Goal: Information Seeking & Learning: Learn about a topic

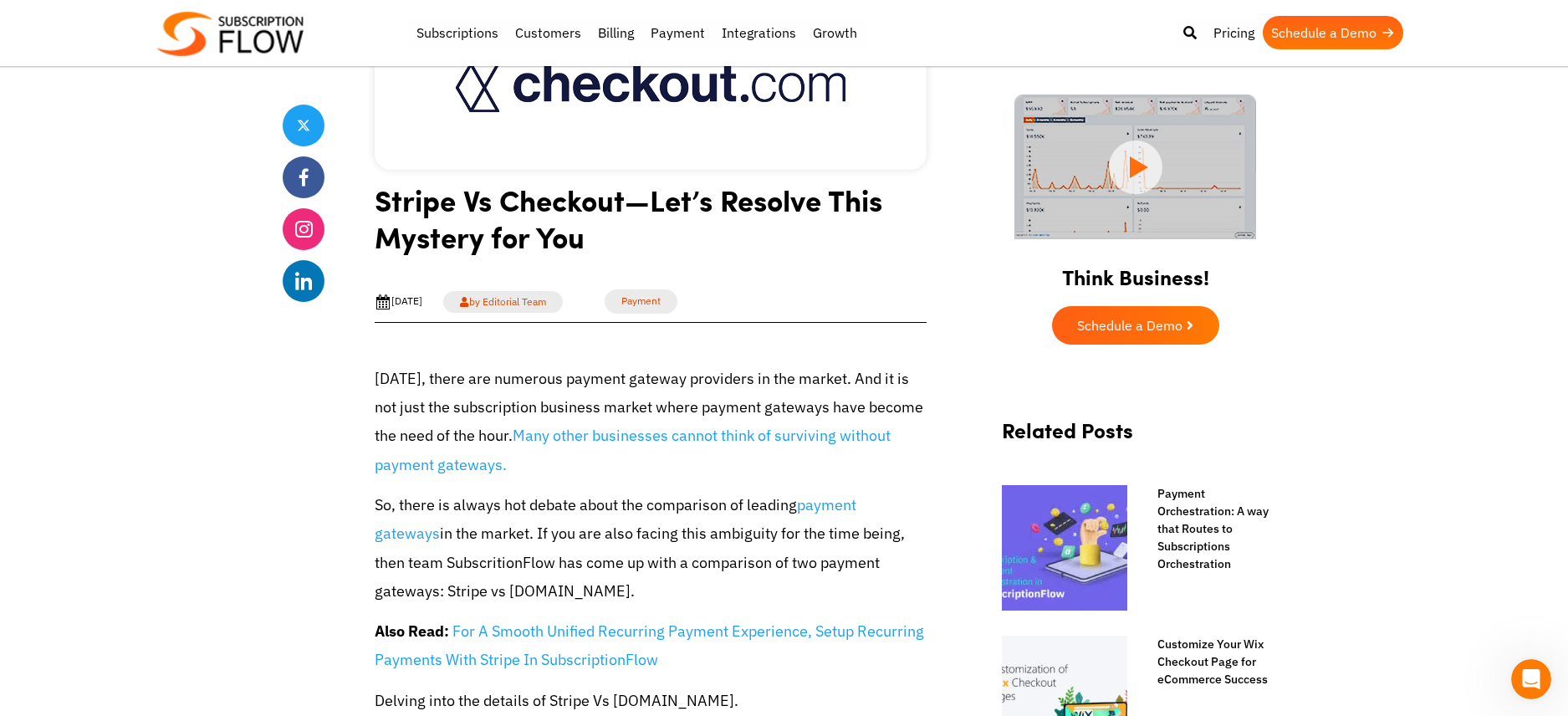
scroll to position [398, 0]
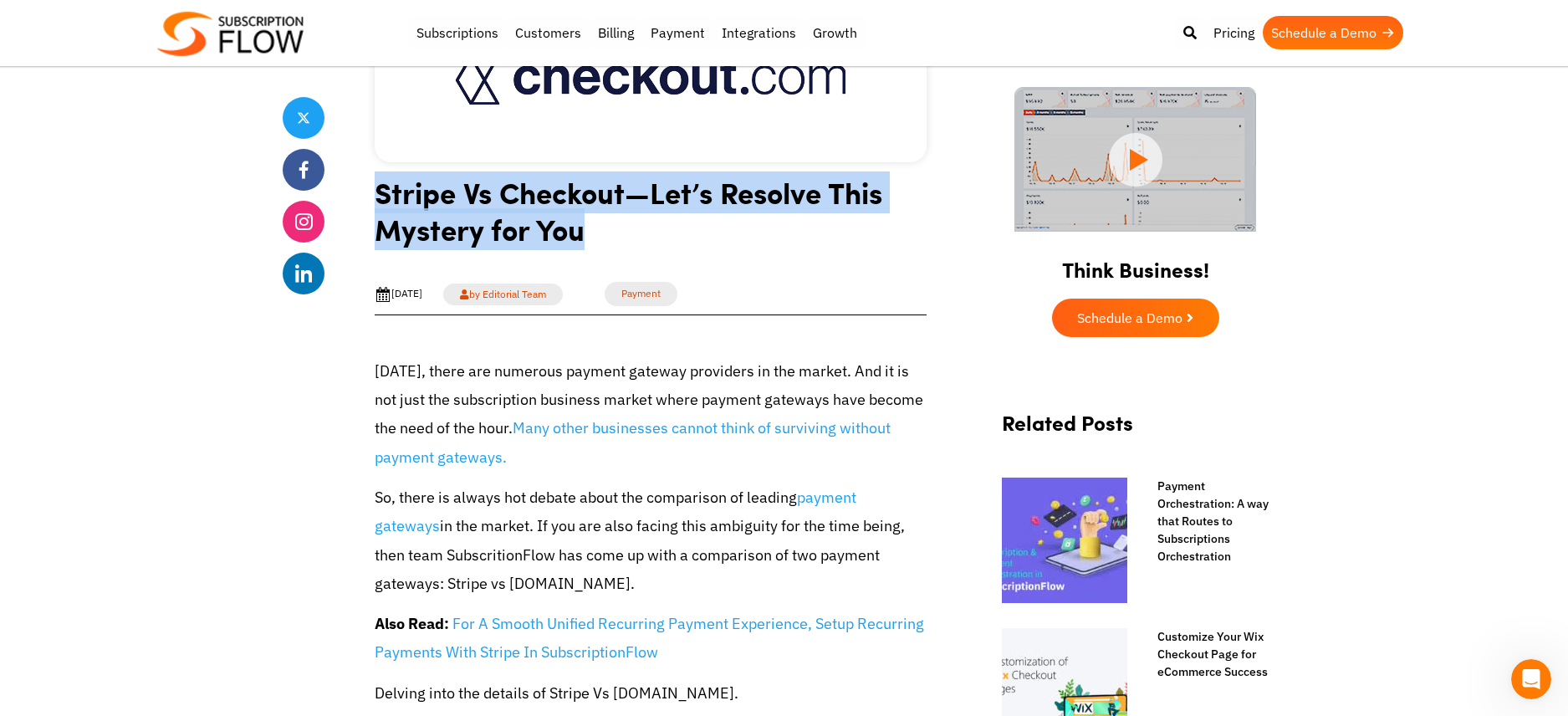
drag, startPoint x: 377, startPoint y: 192, endPoint x: 580, endPoint y: 225, distance: 205.7
click at [580, 225] on h1 "Stripe Vs Checkout—Let’s Resolve This Mystery for You" at bounding box center [650, 217] width 552 height 86
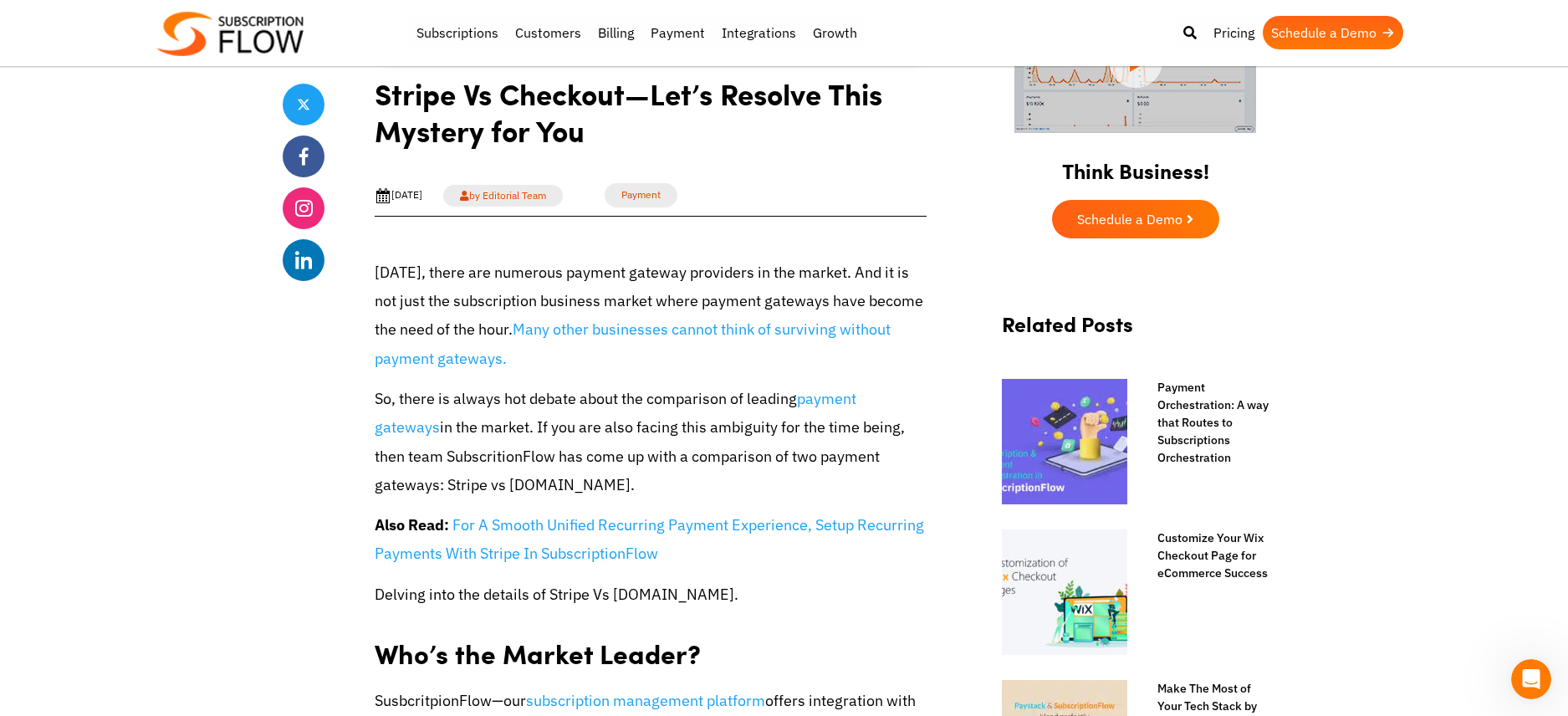
scroll to position [498, 0]
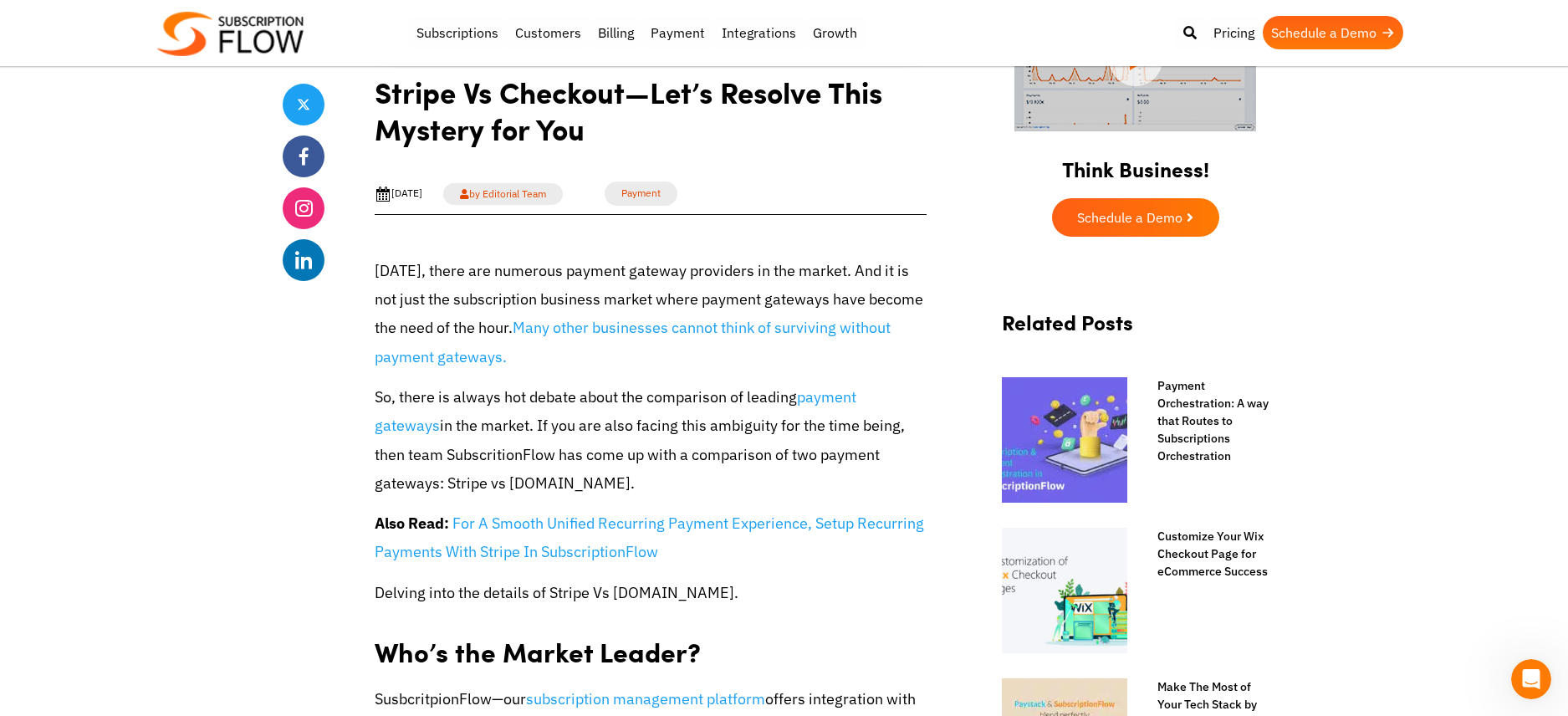
click at [604, 330] on link "Many other businesses cannot think of surviving without payment gateways." at bounding box center [632, 341] width 516 height 48
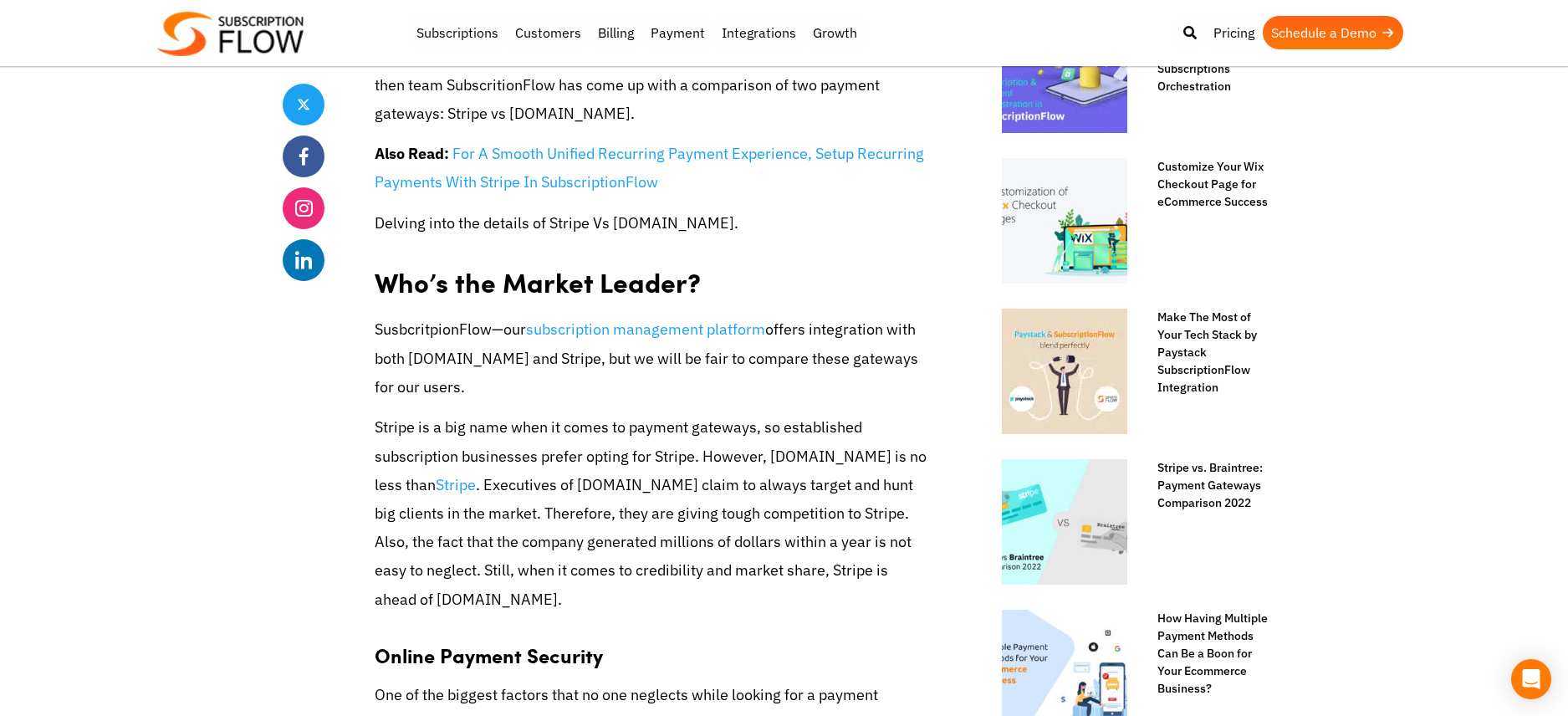
scroll to position [870, 0]
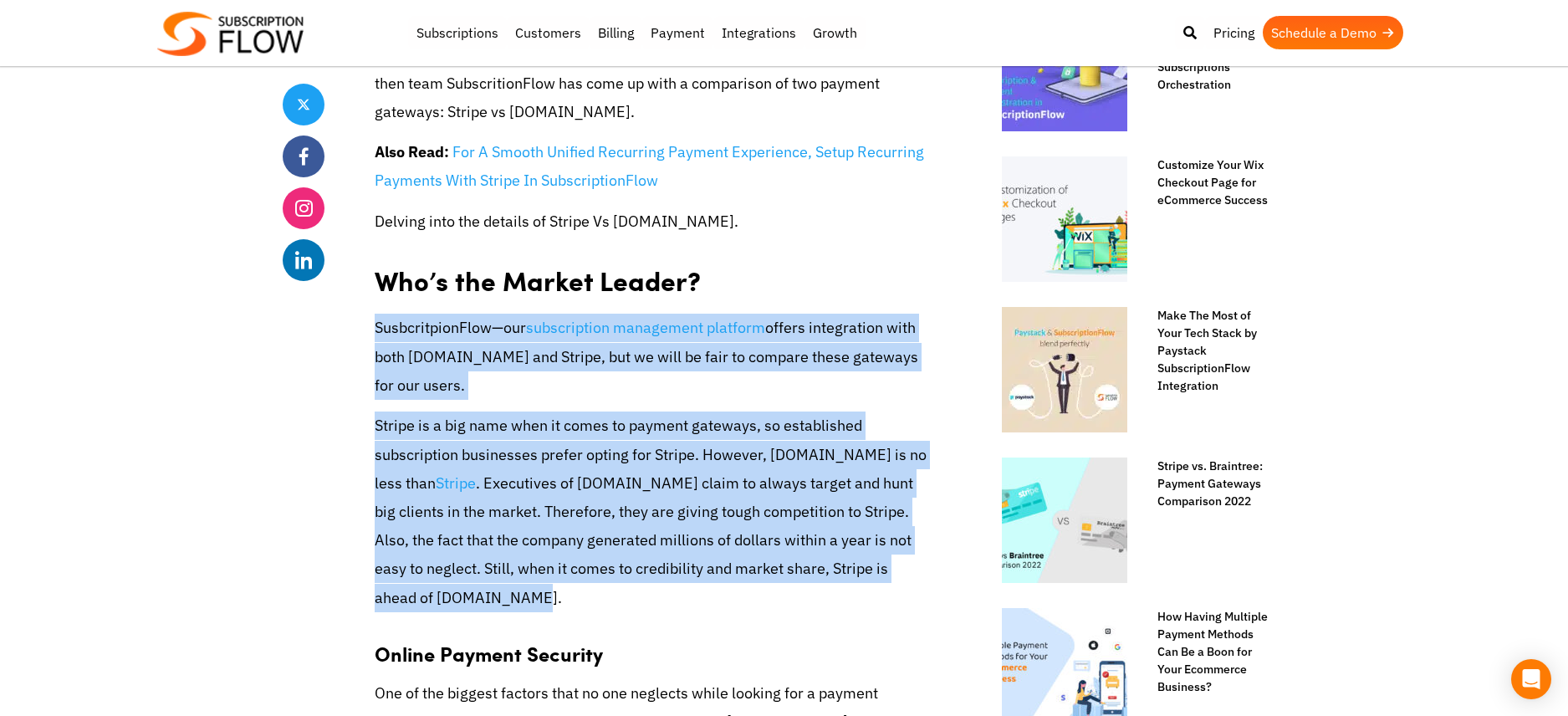
drag, startPoint x: 437, startPoint y: 418, endPoint x: 744, endPoint y: 603, distance: 358.4
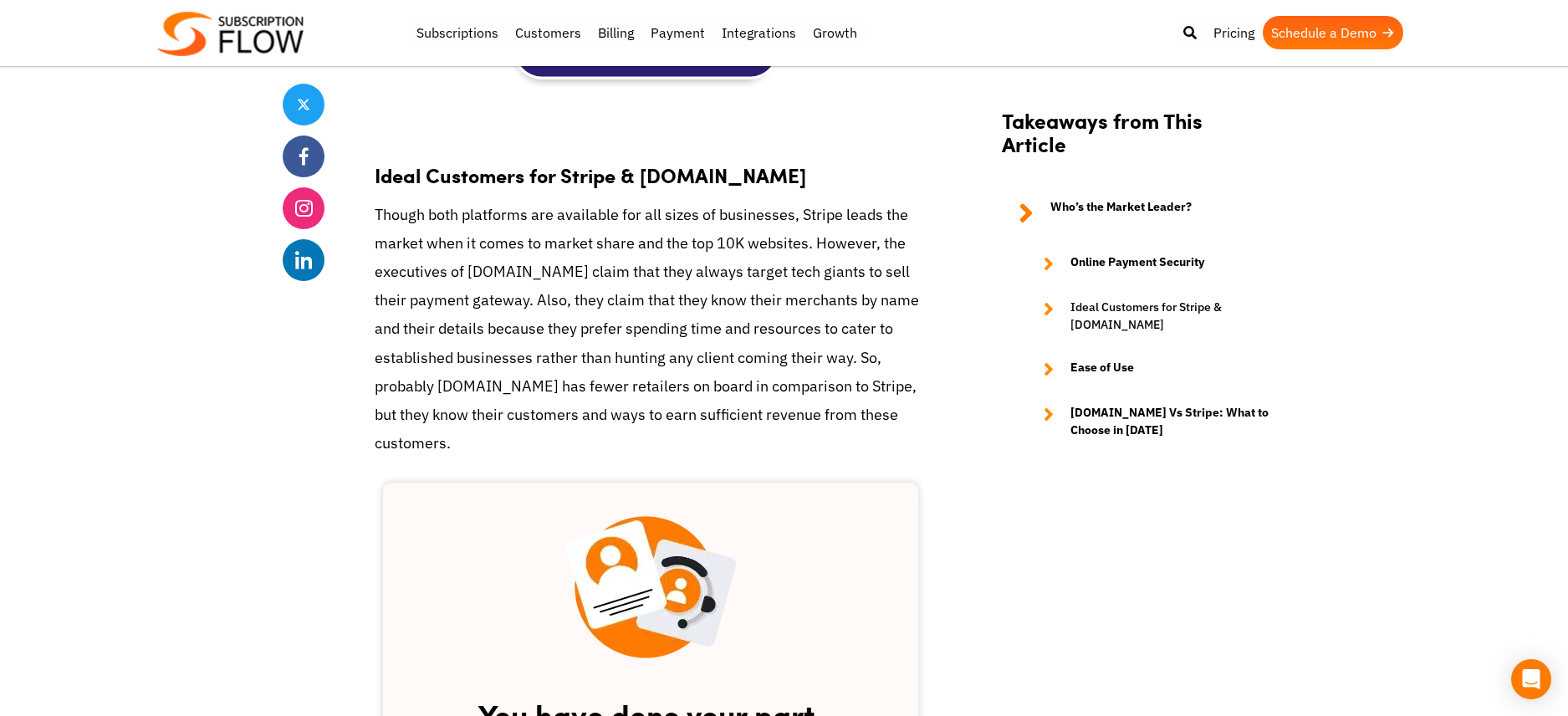
scroll to position [2181, 0]
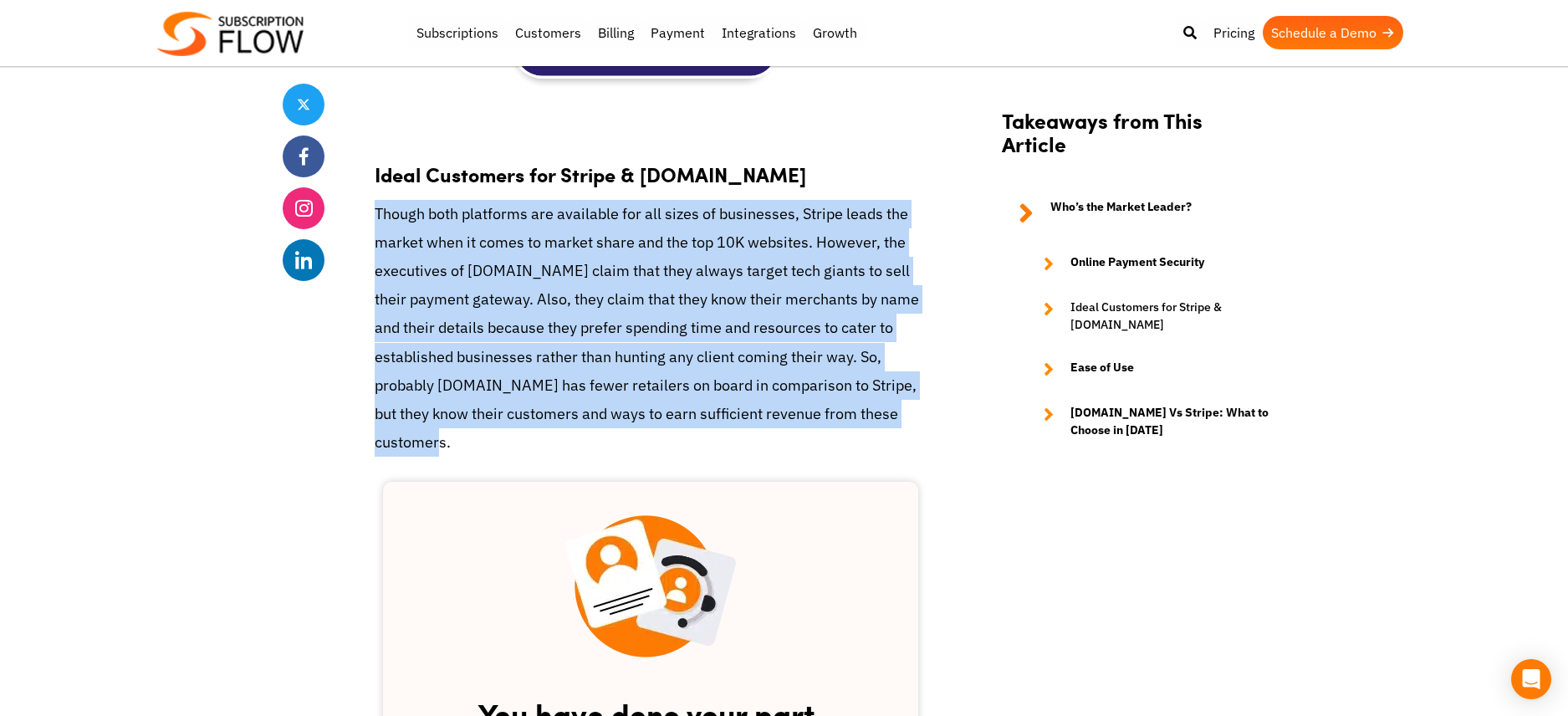
drag, startPoint x: 375, startPoint y: 235, endPoint x: 718, endPoint y: 465, distance: 413.0
click at [718, 458] on p "Though both platforms are available for all sizes of businesses, Stripe leads t…" at bounding box center [650, 329] width 552 height 258
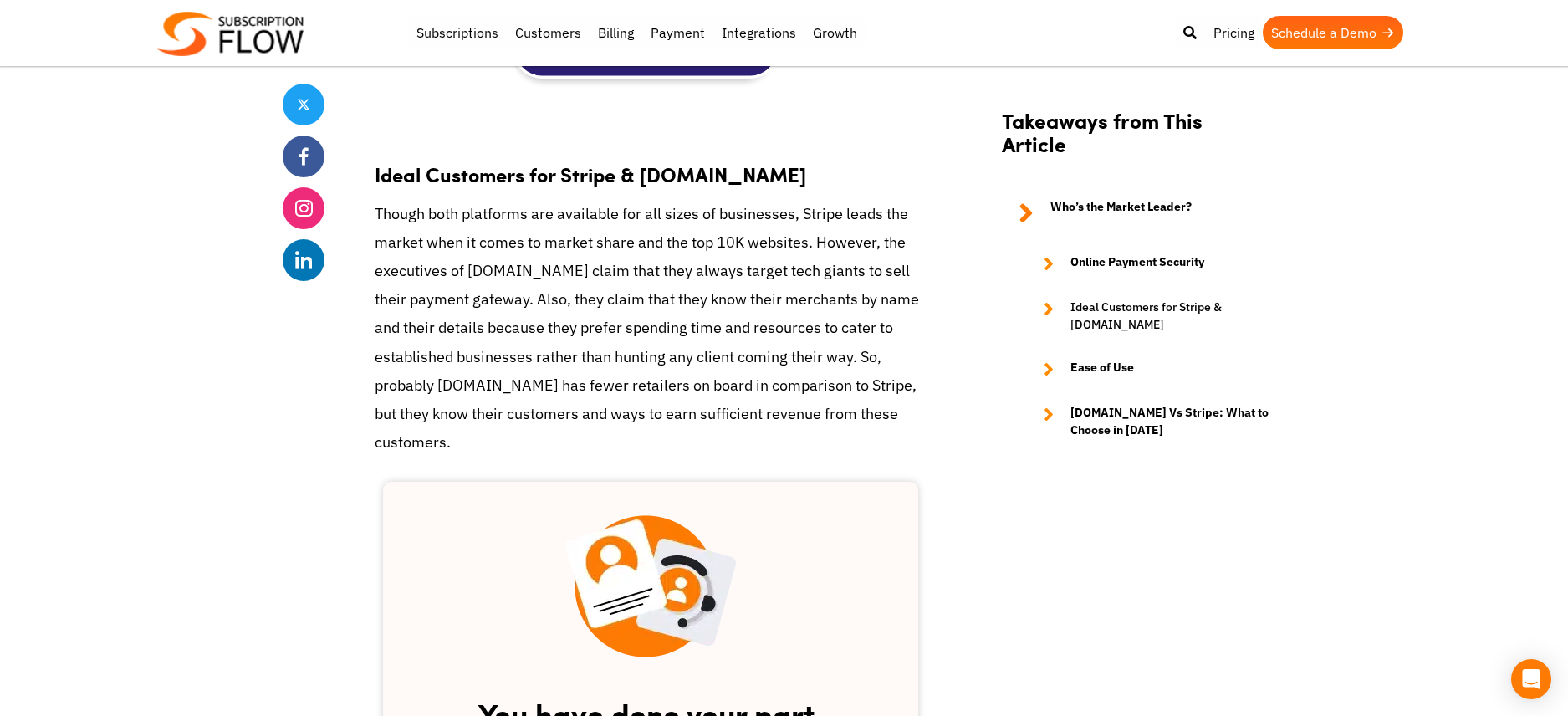
click at [1104, 527] on div "Think Business! Schedule a Demo Related Posts Payment Orchestration: A way that…" at bounding box center [1136, 596] width 301 height 4584
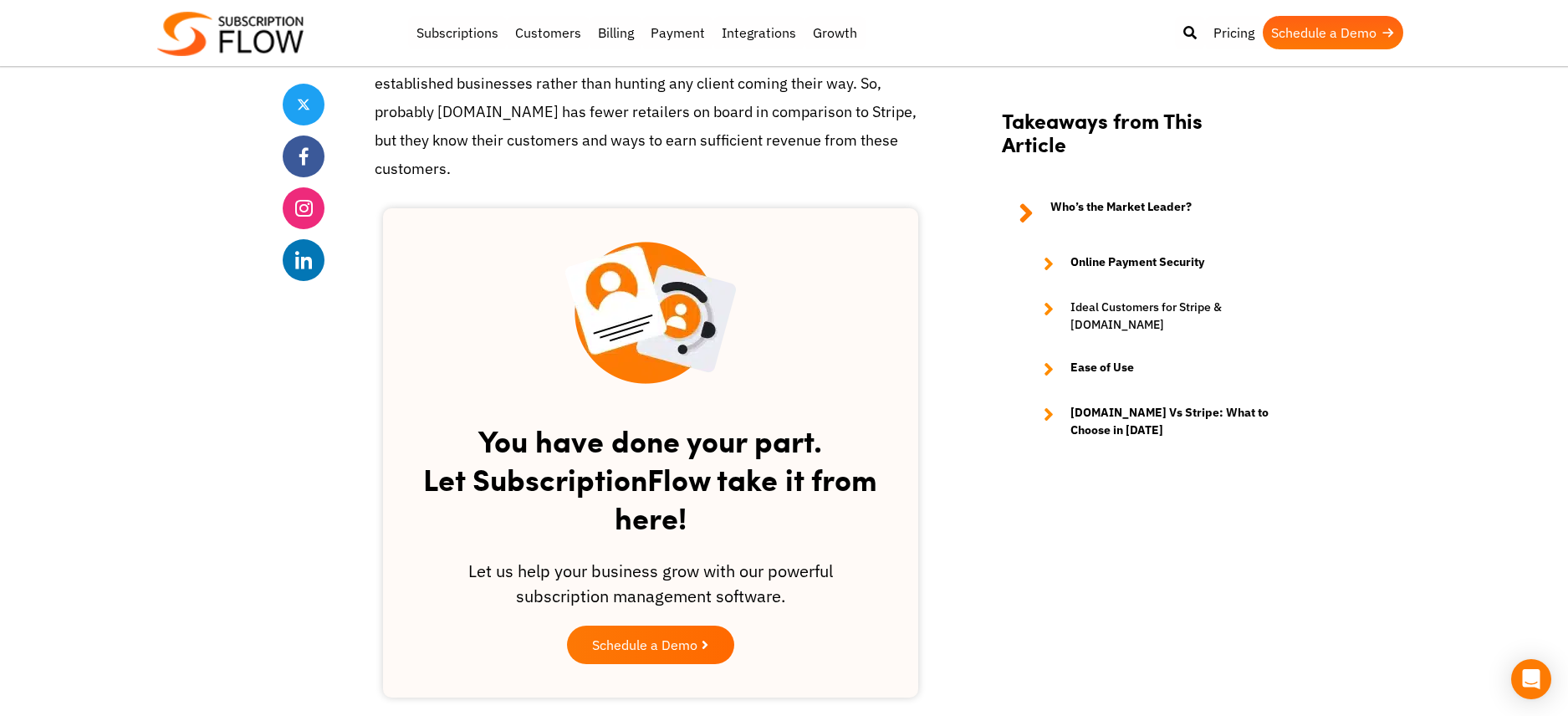
scroll to position [2746, 0]
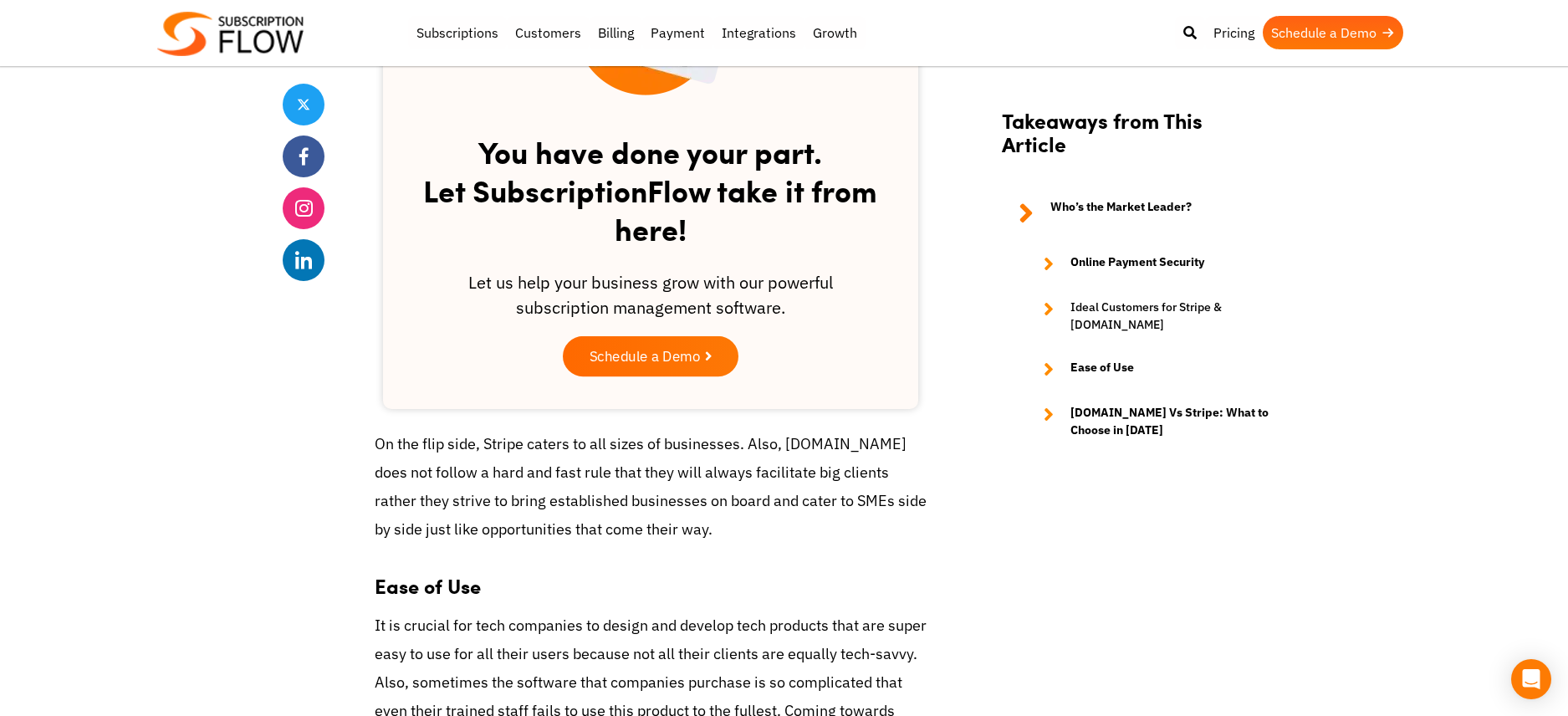
click at [617, 364] on span "Schedule a Demo" at bounding box center [645, 357] width 110 height 14
